Goal: Information Seeking & Learning: Learn about a topic

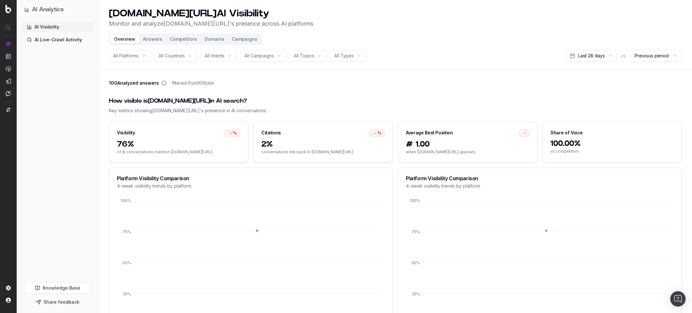
click at [136, 81] on span "100 Analyzed answers" at bounding box center [134, 83] width 50 height 6
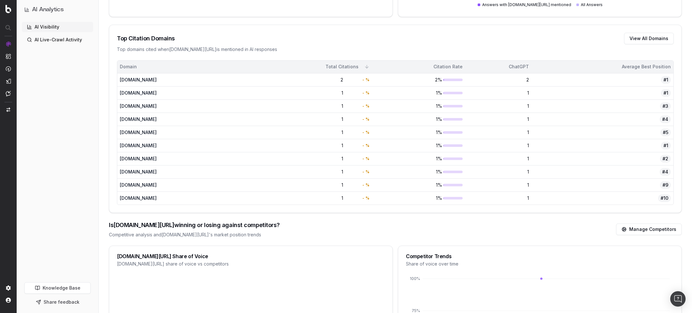
scroll to position [12, 0]
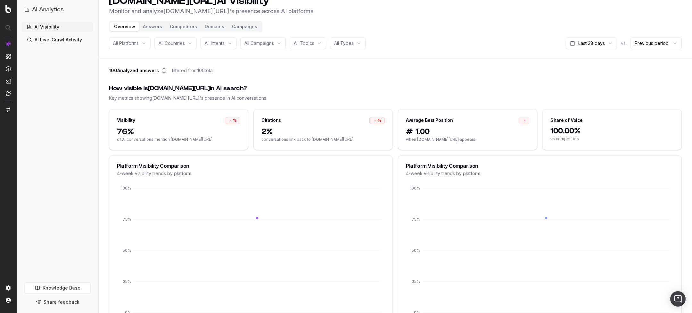
click at [59, 43] on link "AI Live-Crawl Activity" at bounding box center [57, 40] width 71 height 10
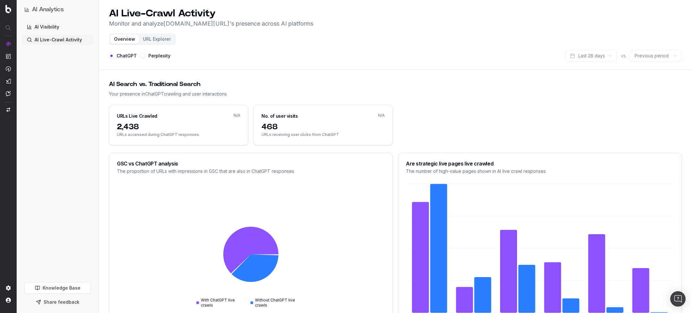
click at [43, 27] on link "AI Visibility" at bounding box center [57, 27] width 71 height 10
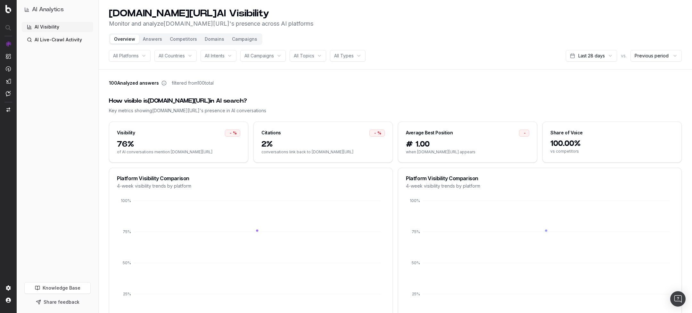
click at [158, 40] on button "Answers" at bounding box center [152, 39] width 27 height 9
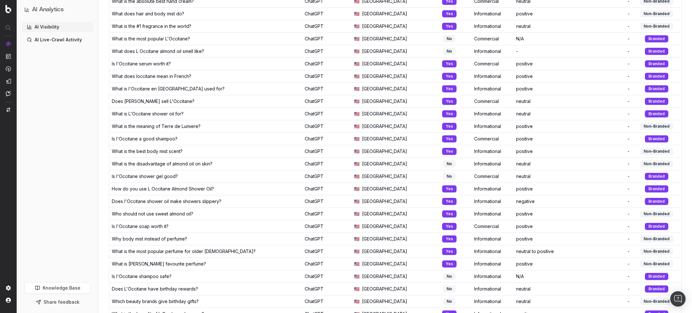
scroll to position [439, 0]
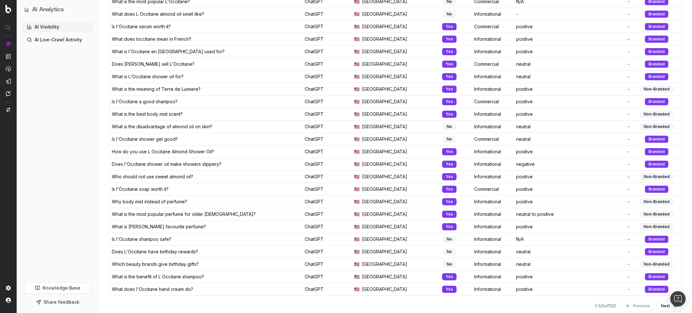
click at [661, 300] on button "Next" at bounding box center [669, 305] width 25 height 10
